Goal: Information Seeking & Learning: Learn about a topic

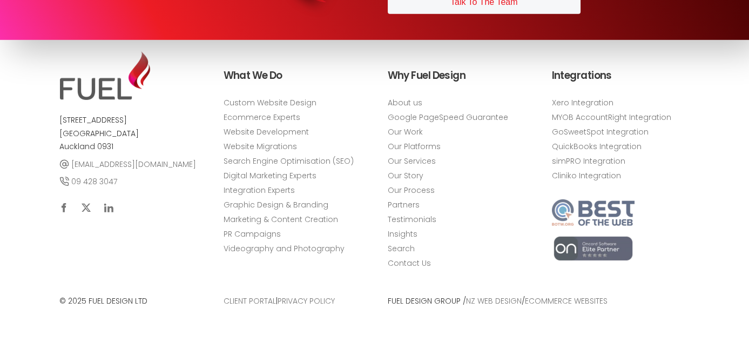
scroll to position [4620, 0]
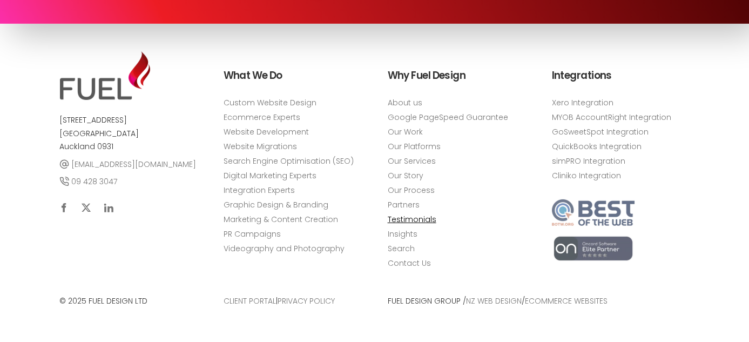
click at [403, 216] on link "Testimonials" at bounding box center [412, 219] width 49 height 11
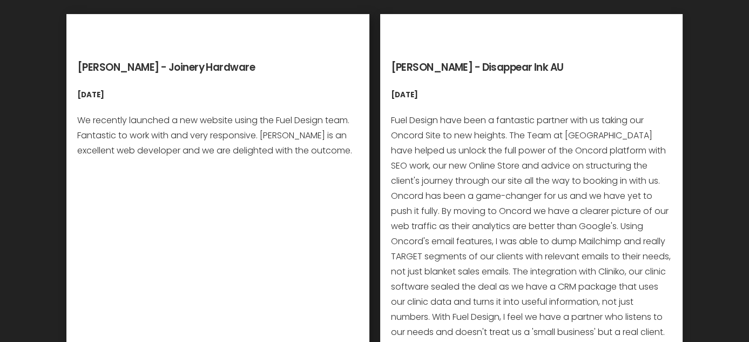
scroll to position [324, 0]
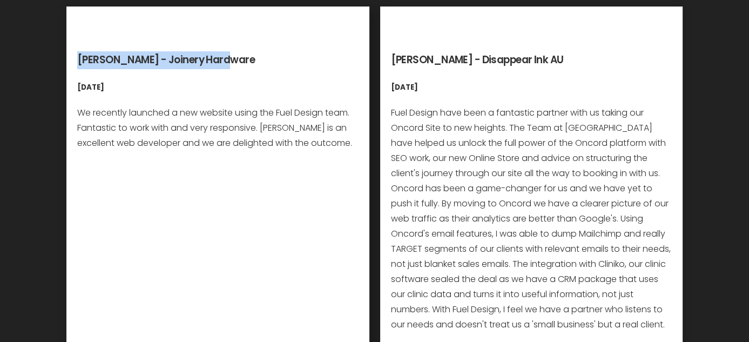
drag, startPoint x: 230, startPoint y: 59, endPoint x: 79, endPoint y: 62, distance: 151.7
click at [79, 62] on h3 "Tom Kirke - Joinery Hardware" at bounding box center [217, 60] width 281 height 18
copy h3 "Tom Kirke - Joinery Hardware"
